Goal: Information Seeking & Learning: Learn about a topic

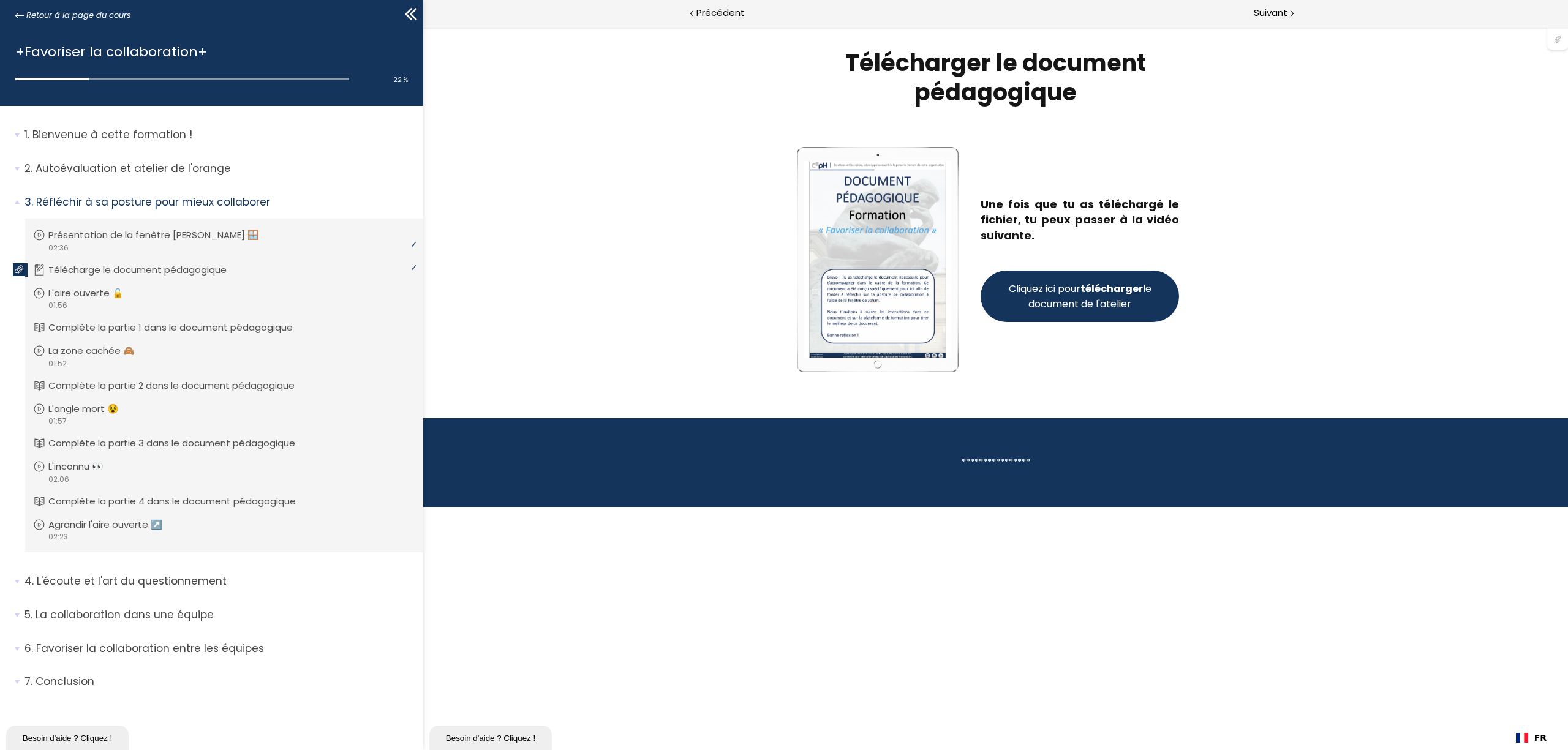
click at [1038, 297] on span "Cliquez ici pour télécharger le document de l'atelier" at bounding box center [1080, 297] width 148 height 31
click at [253, 287] on link "L'aire ouverte 🔓" at bounding box center [223, 294] width 379 height 13
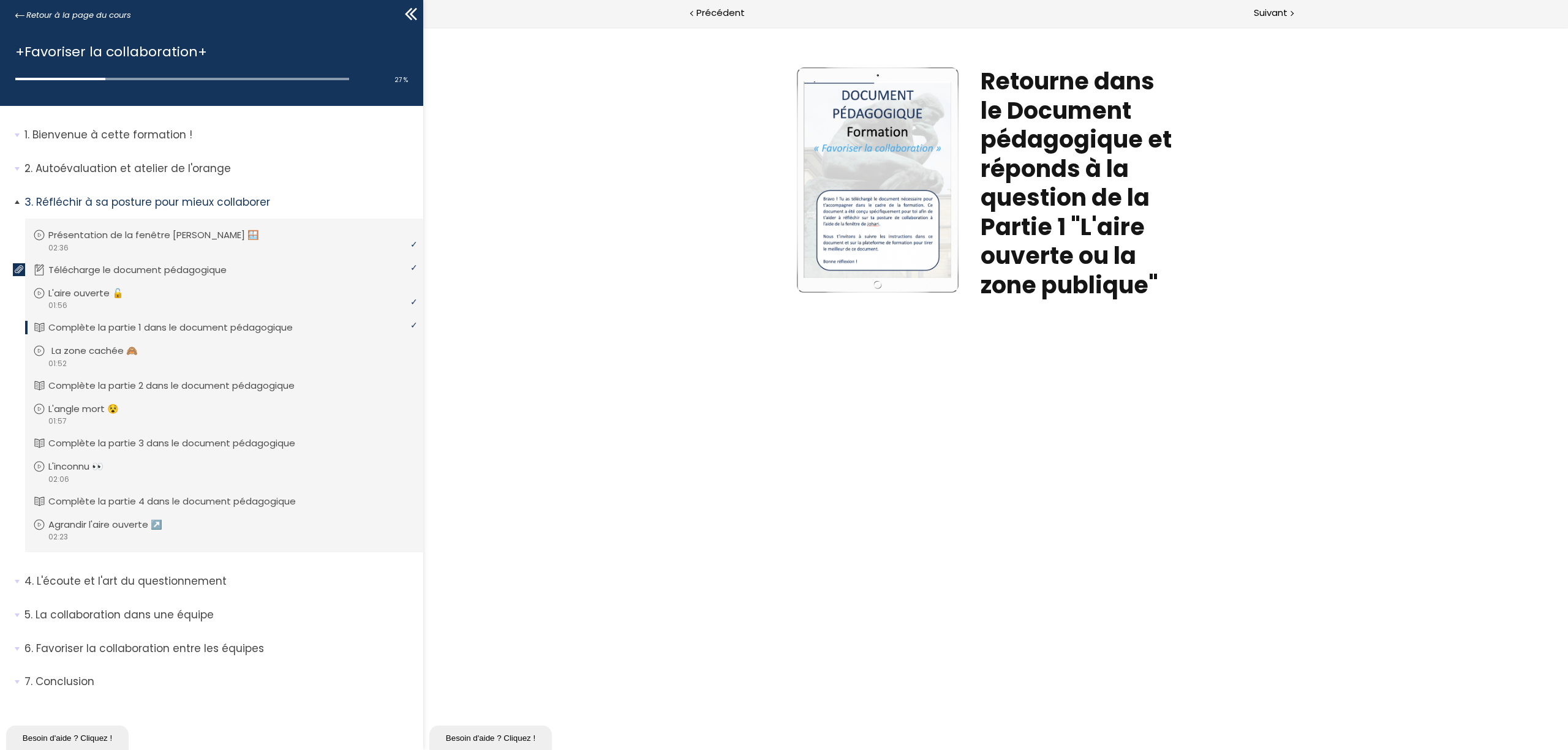
click at [202, 347] on link "La zone cachée 🙈" at bounding box center [223, 351] width 379 height 13
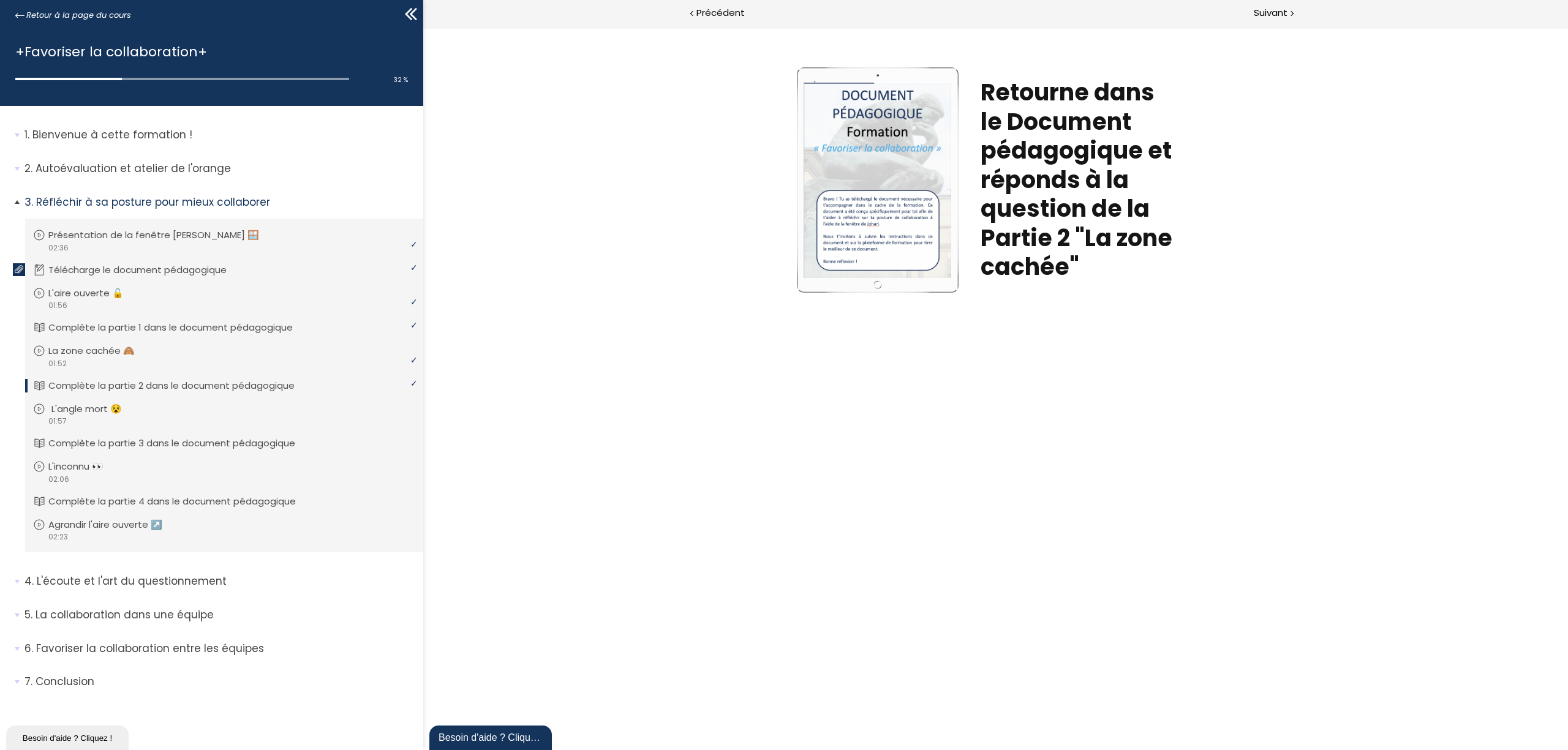
click at [205, 408] on link "L'angle mort 😵" at bounding box center [223, 409] width 379 height 13
click at [341, 460] on link "L'inconnu 👀" at bounding box center [223, 466] width 379 height 13
click at [106, 525] on p "Agrandir l'aire ouverte ↗️" at bounding box center [118, 525] width 132 height 13
